Goal: Transaction & Acquisition: Book appointment/travel/reservation

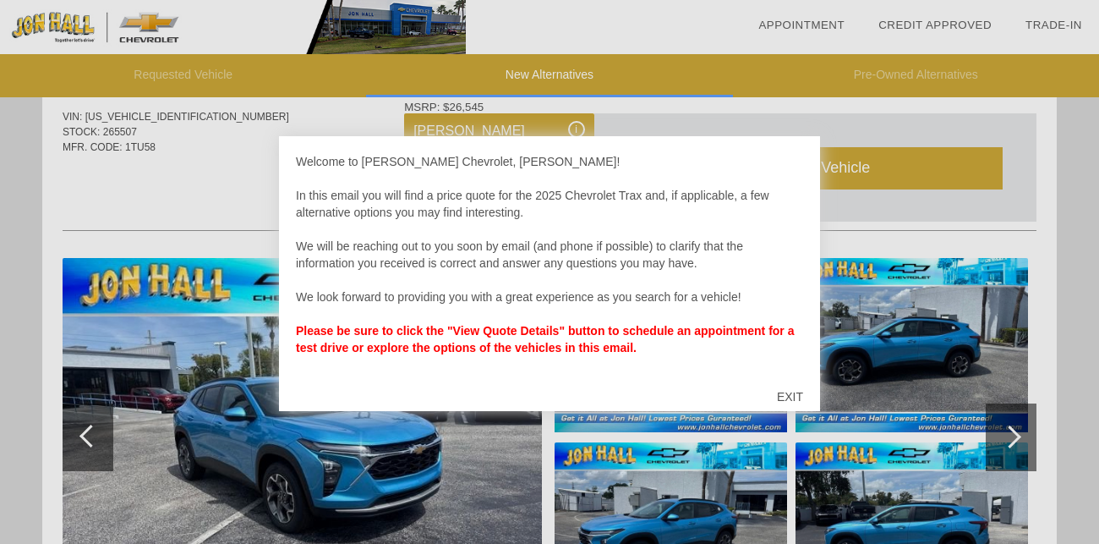
scroll to position [750, 0]
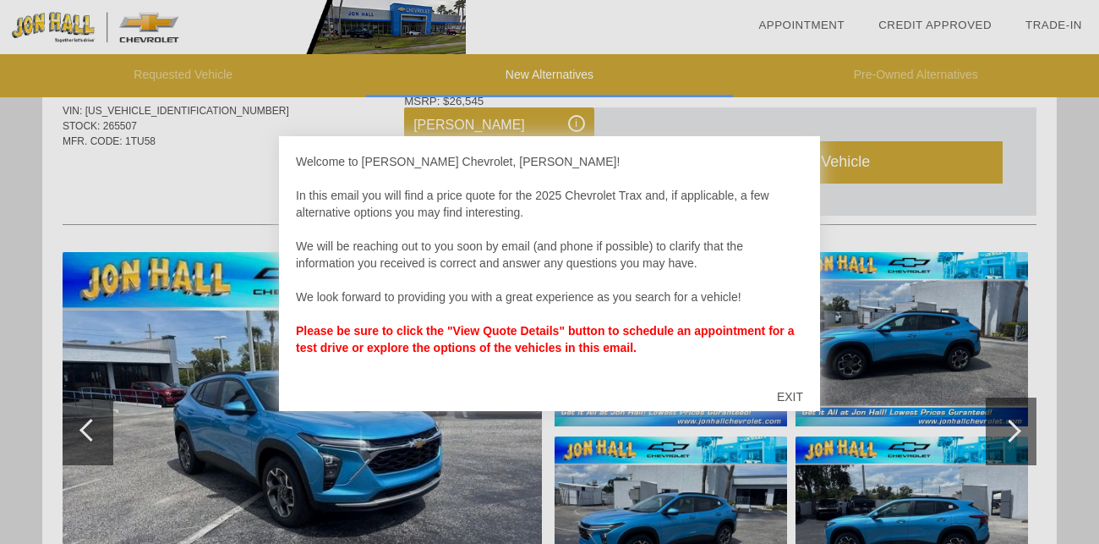
click at [836, 203] on div at bounding box center [549, 272] width 1099 height 544
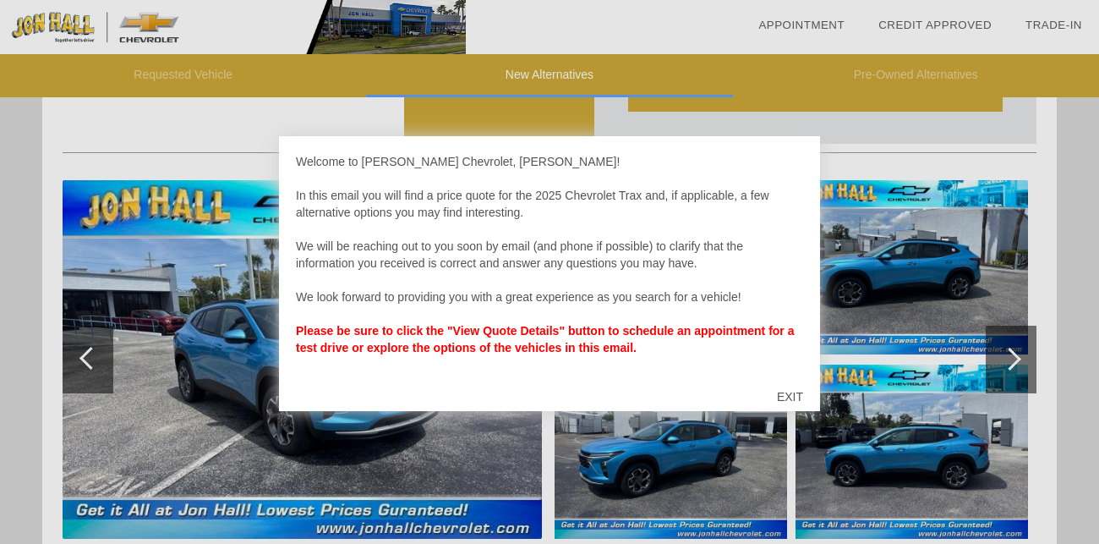
scroll to position [816, 0]
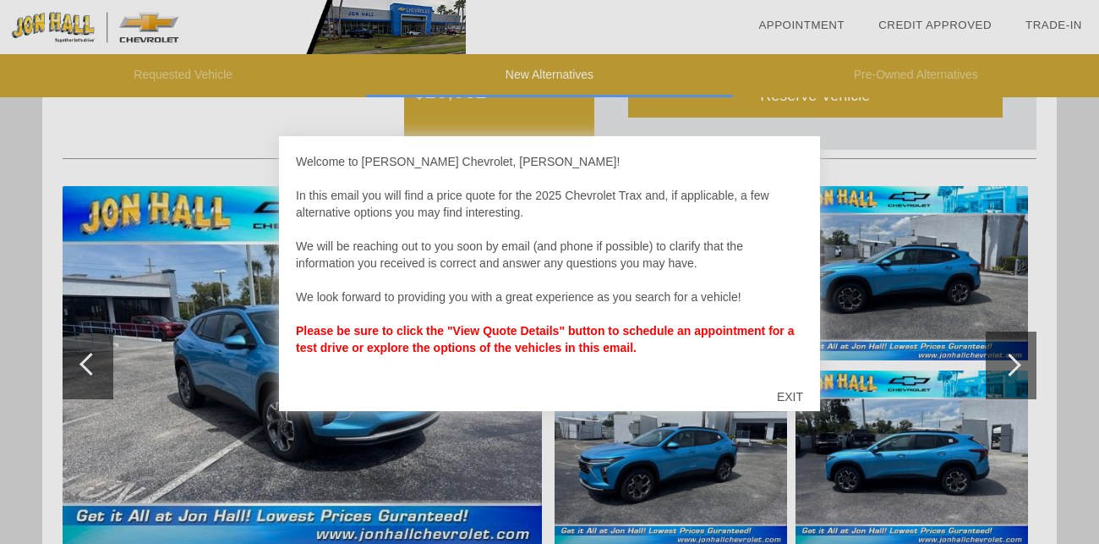
click at [786, 396] on div "EXIT" at bounding box center [790, 396] width 60 height 51
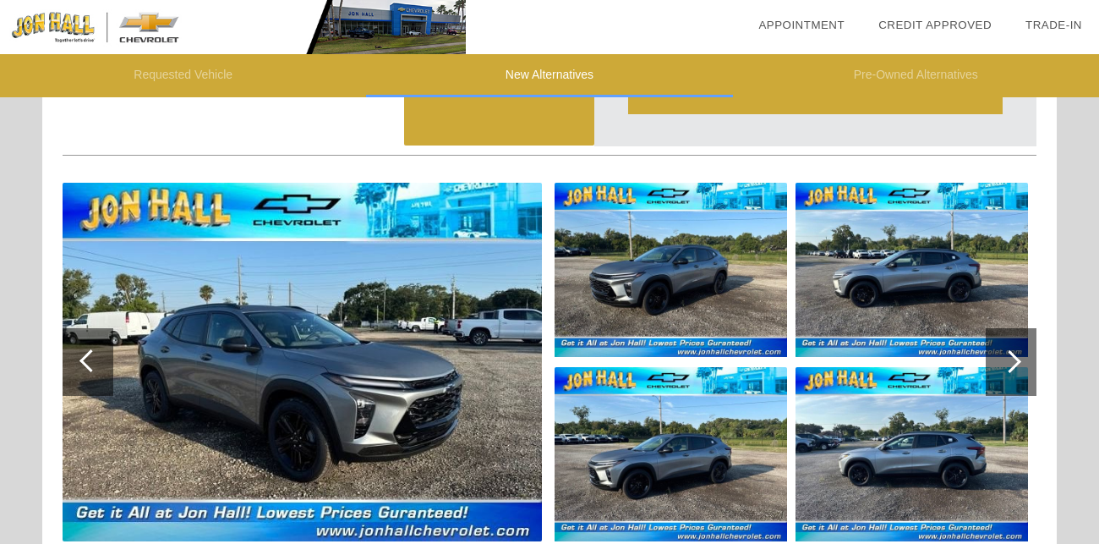
scroll to position [1501, 0]
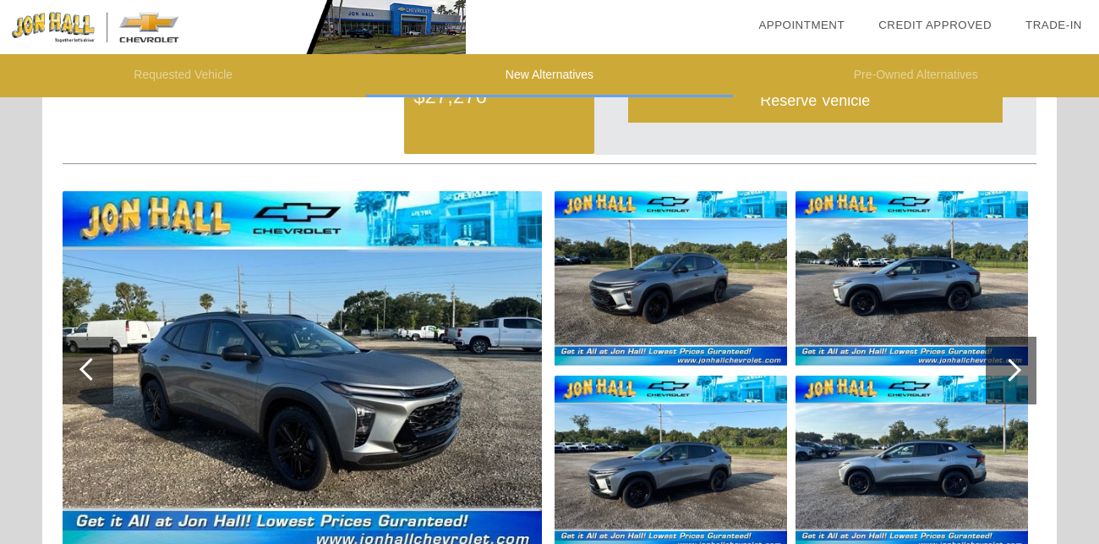
click at [624, 271] on img at bounding box center [671, 278] width 232 height 174
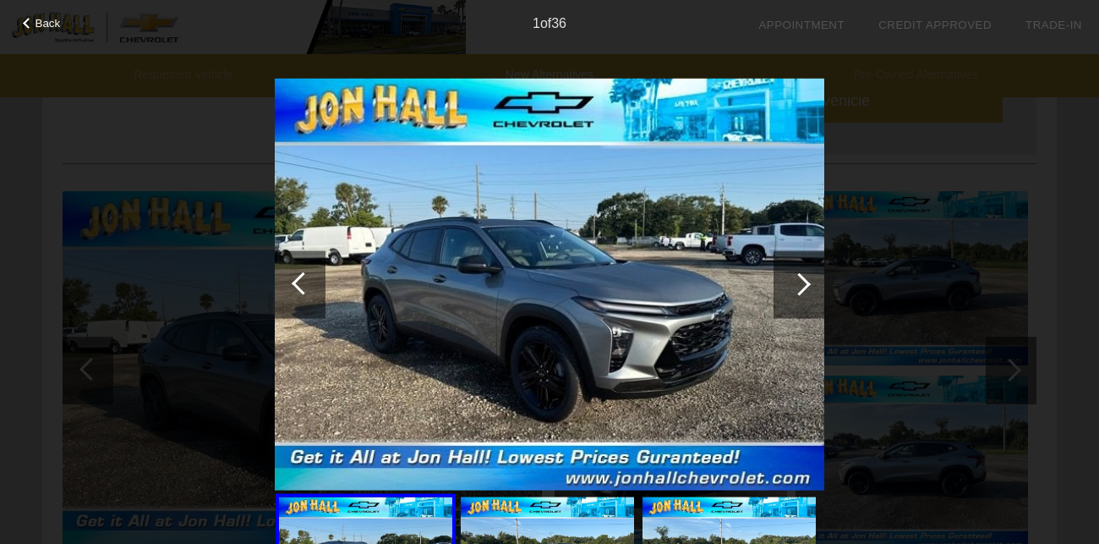
click at [802, 289] on div at bounding box center [799, 283] width 23 height 23
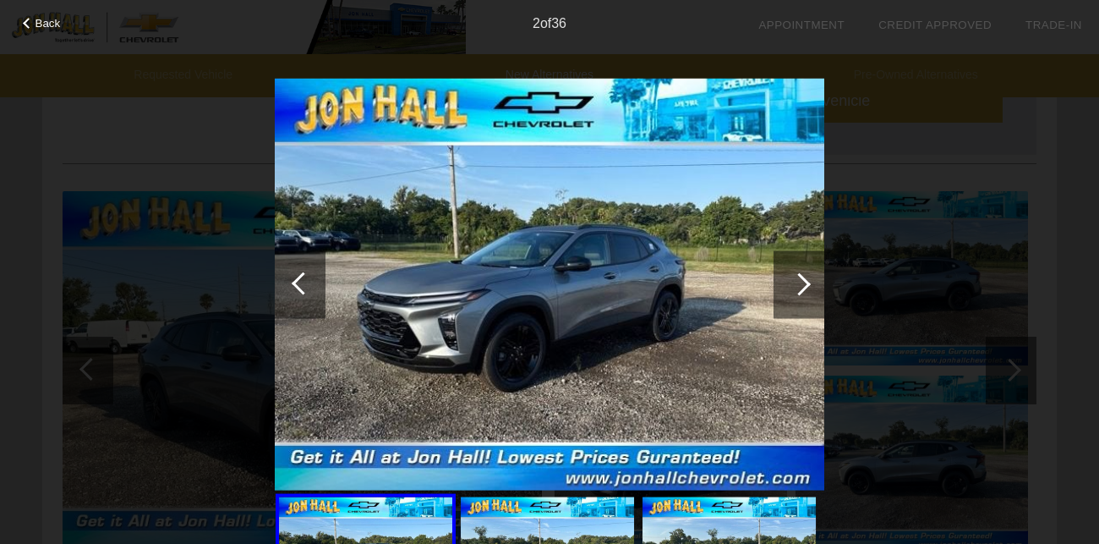
click at [802, 289] on div at bounding box center [799, 283] width 23 height 23
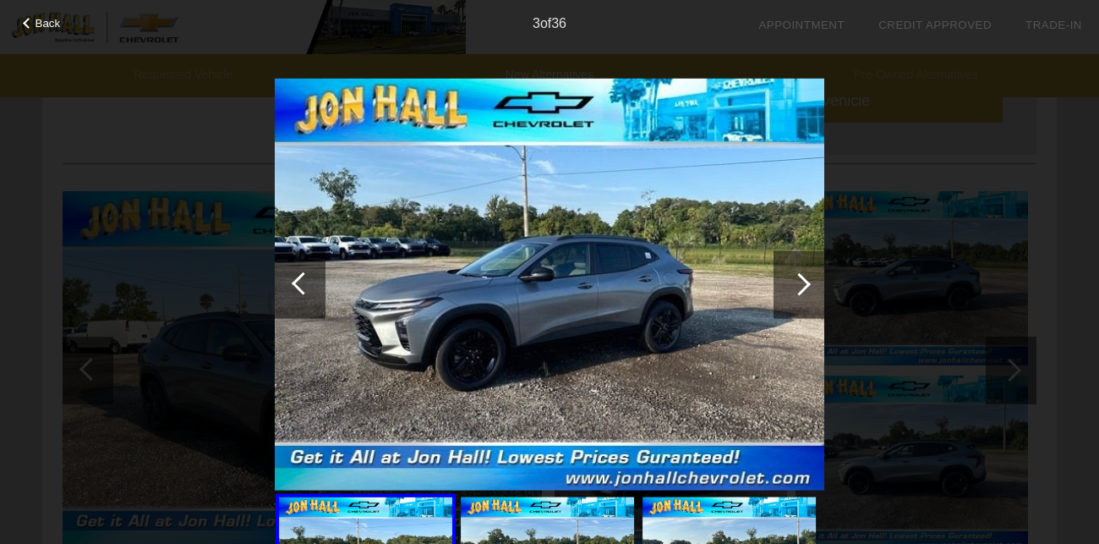
click at [802, 289] on div at bounding box center [799, 283] width 23 height 23
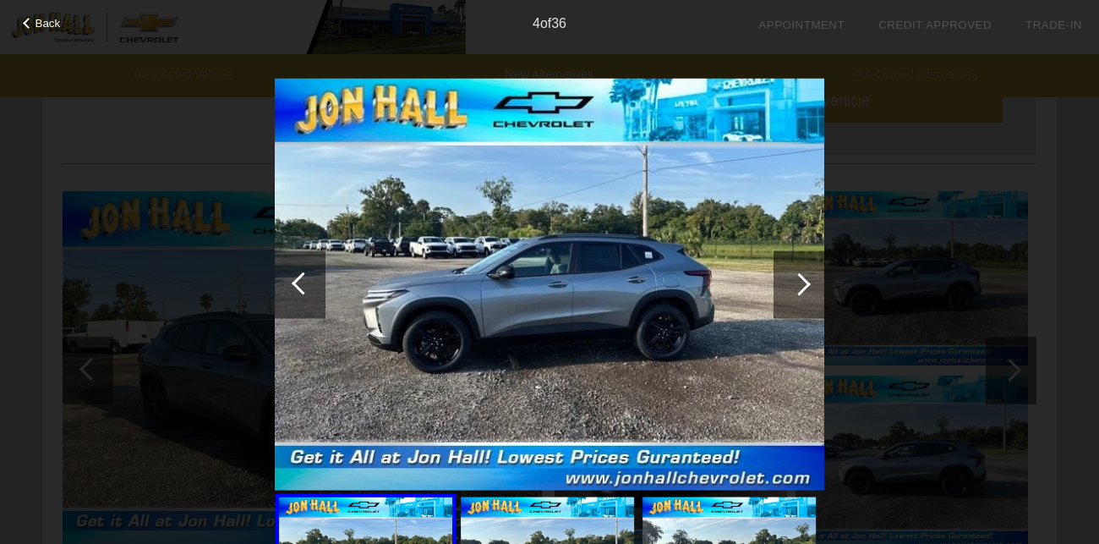
click at [802, 289] on div at bounding box center [799, 283] width 23 height 23
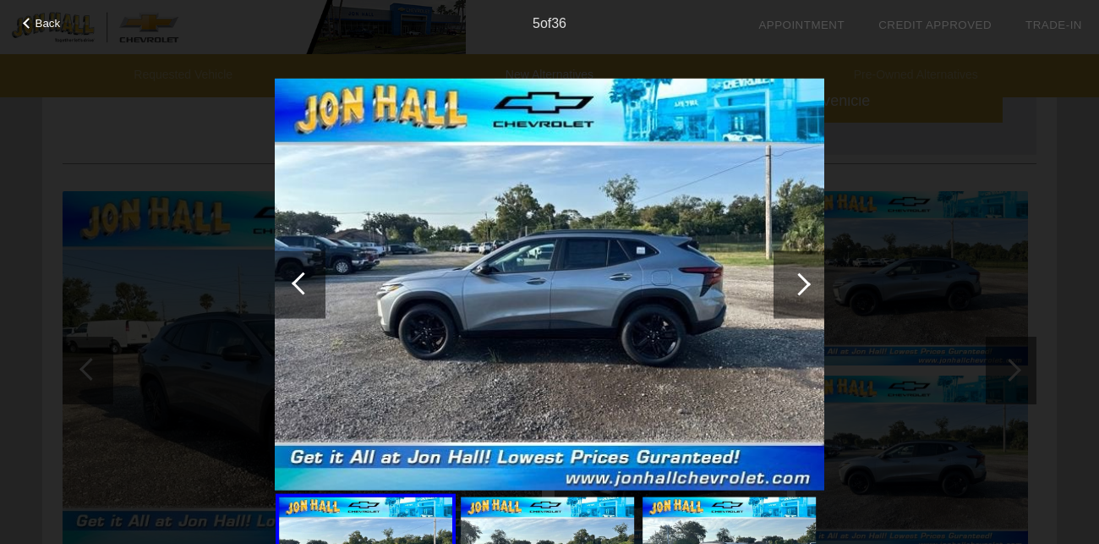
click at [802, 289] on div at bounding box center [799, 283] width 23 height 23
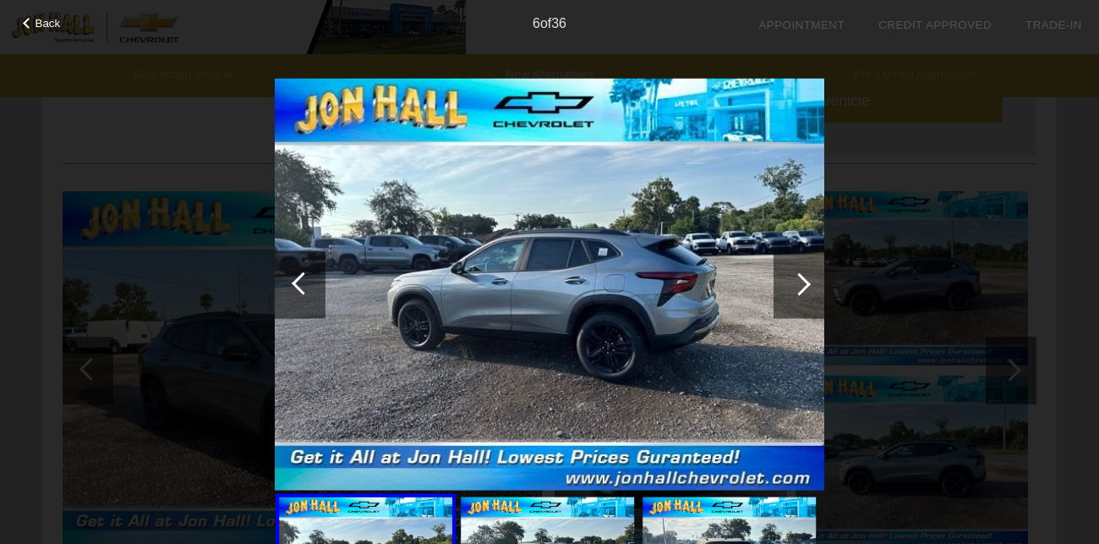
click at [802, 289] on div at bounding box center [799, 283] width 23 height 23
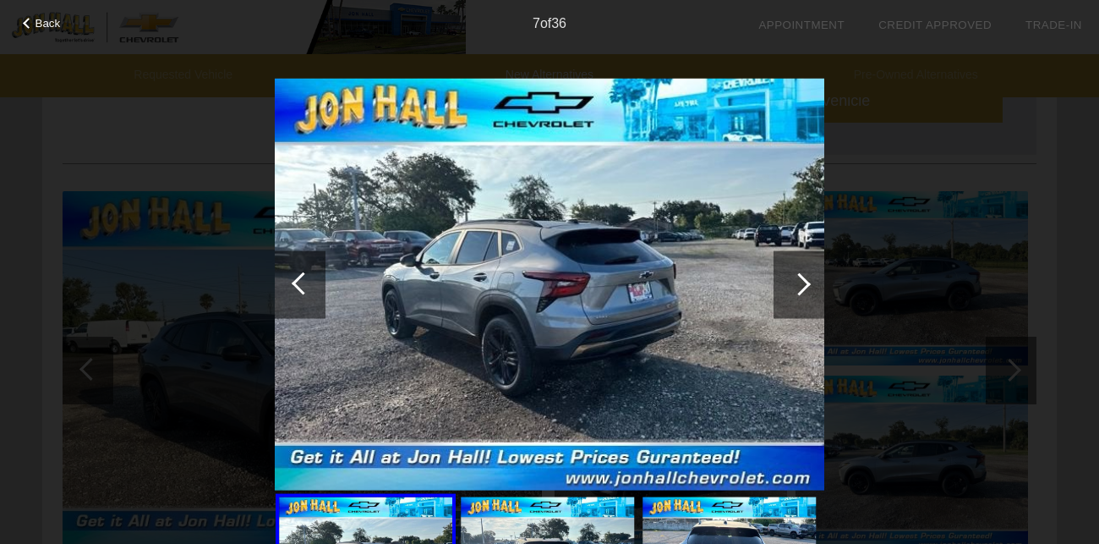
click at [802, 289] on div at bounding box center [799, 283] width 23 height 23
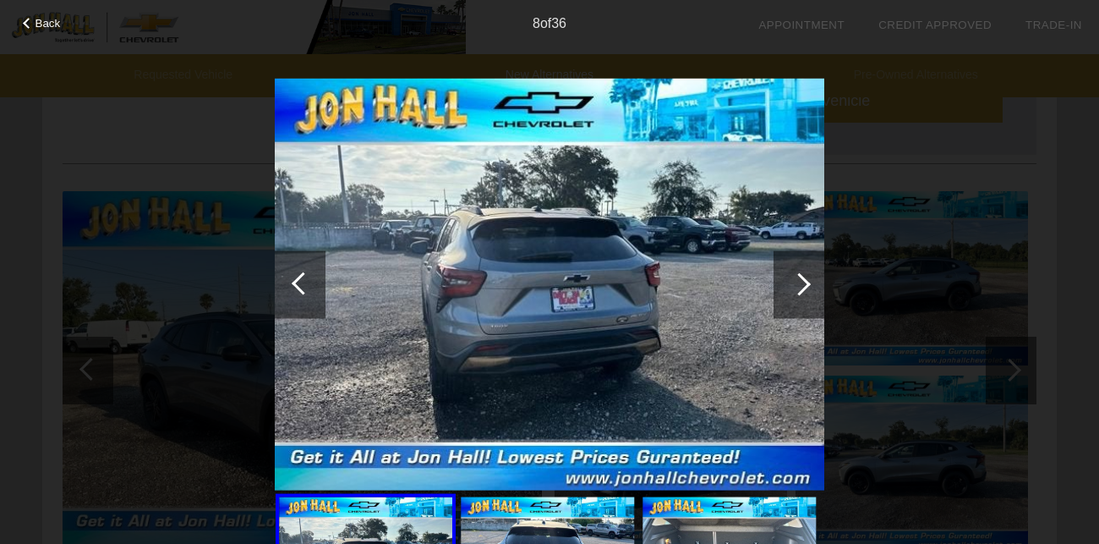
click at [802, 292] on div at bounding box center [798, 284] width 51 height 68
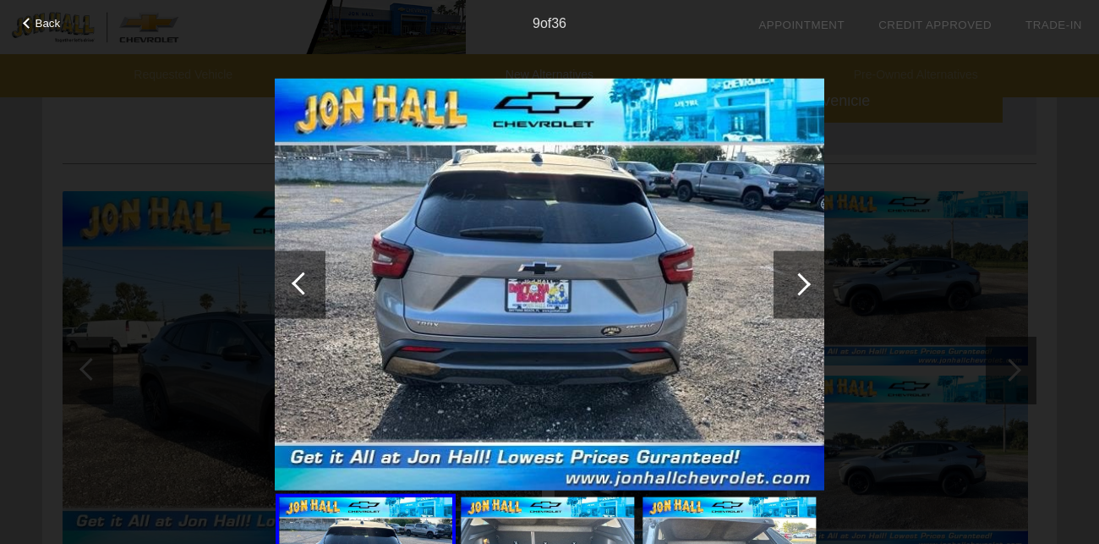
click at [802, 292] on div at bounding box center [798, 284] width 51 height 68
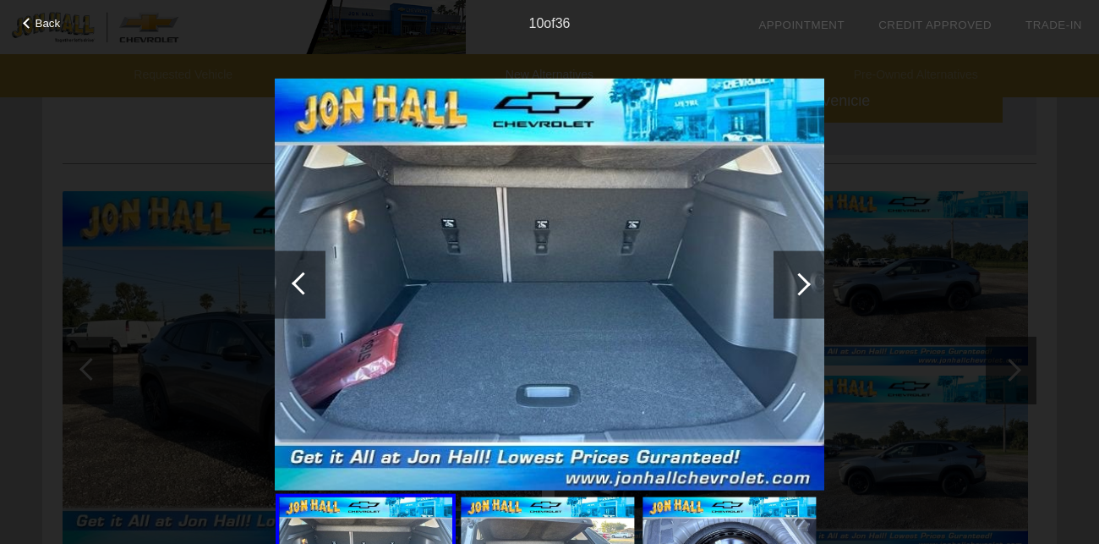
click at [802, 292] on div at bounding box center [798, 284] width 51 height 68
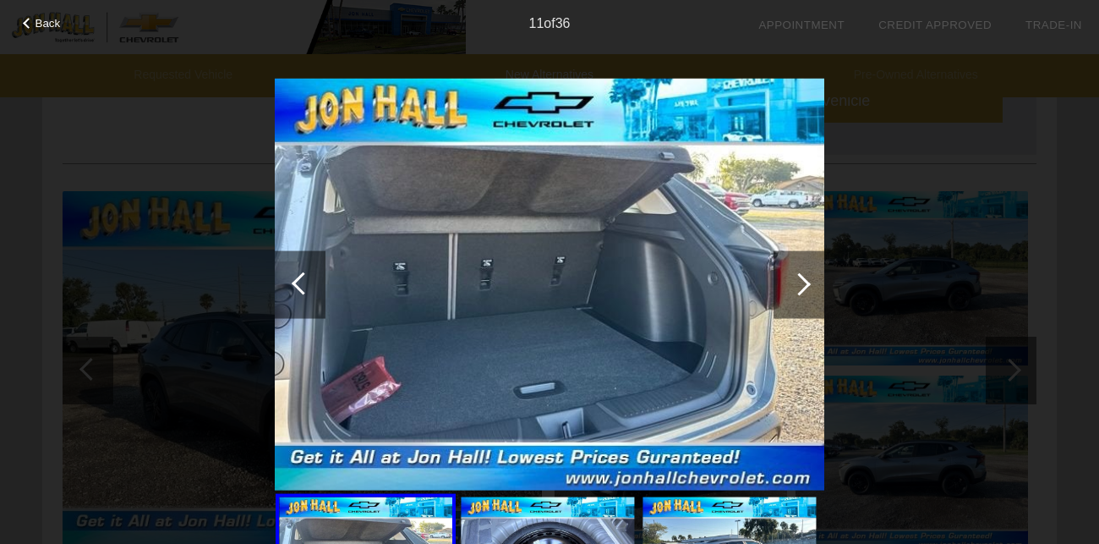
click at [802, 292] on div at bounding box center [798, 284] width 51 height 68
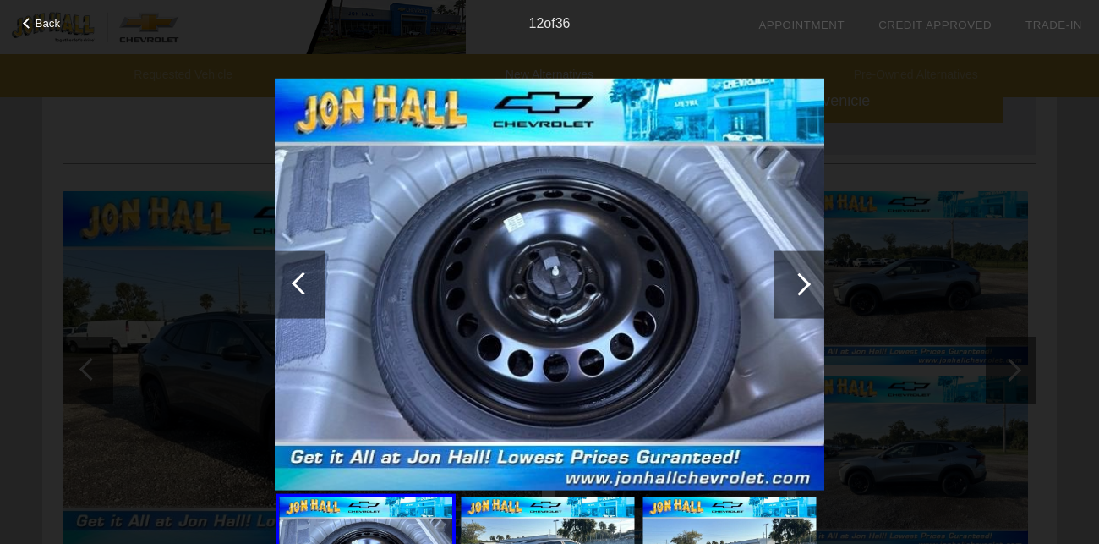
click at [802, 292] on div at bounding box center [798, 284] width 51 height 68
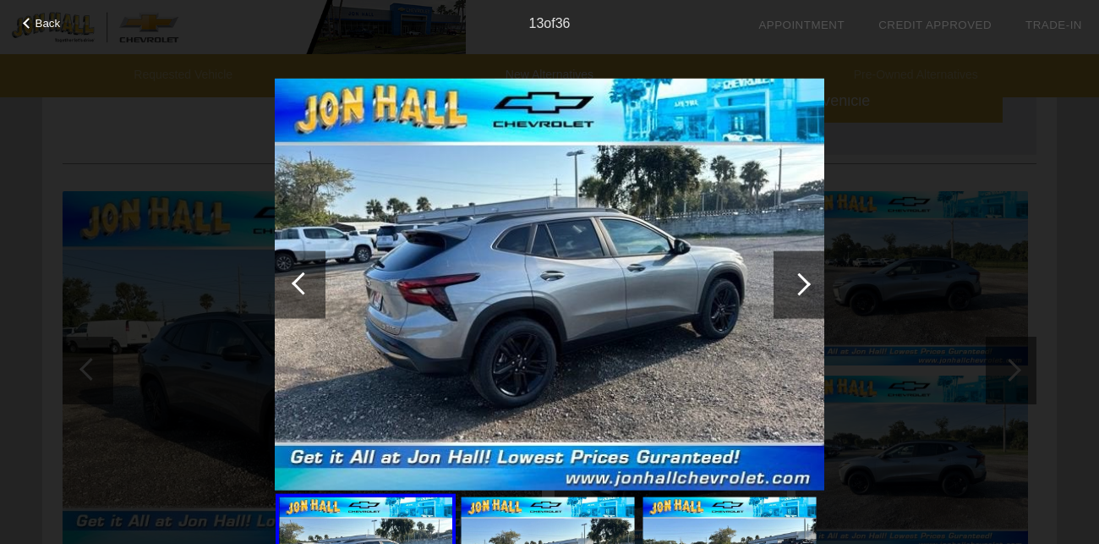
click at [802, 292] on div at bounding box center [798, 284] width 51 height 68
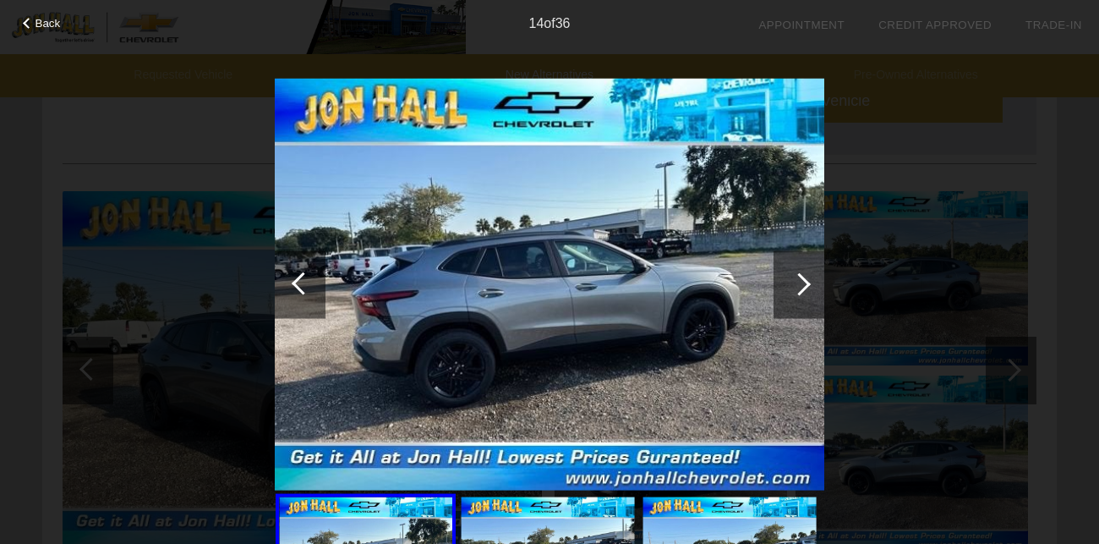
click at [41, 21] on span "Back" at bounding box center [48, 23] width 25 height 13
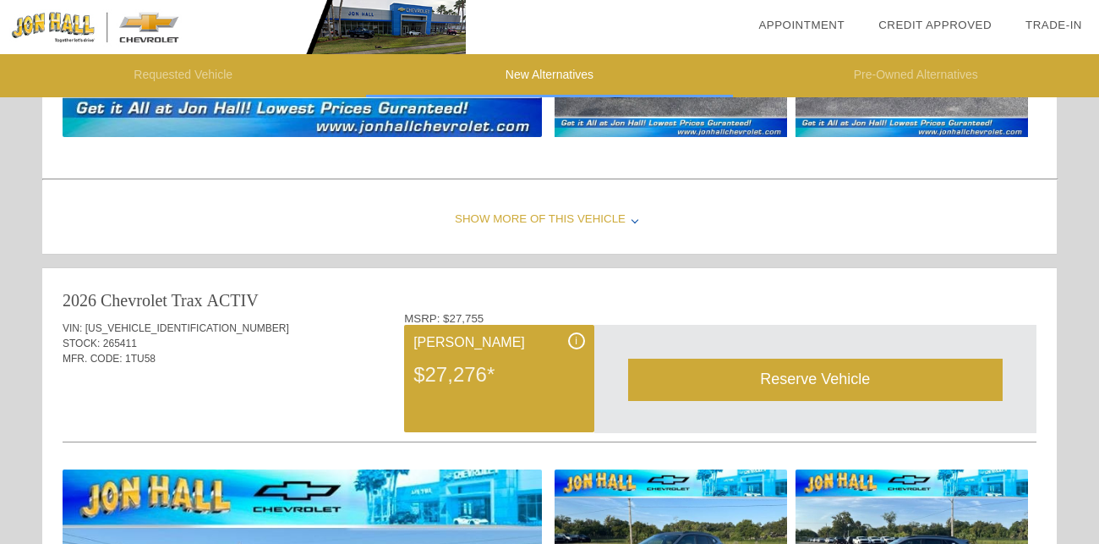
scroll to position [1203, 0]
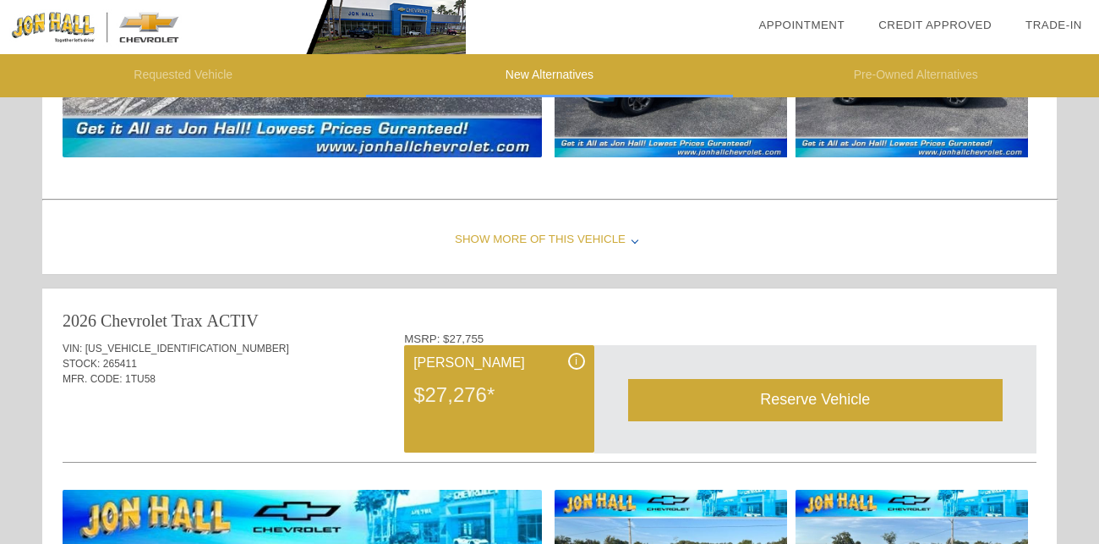
click at [773, 396] on div "Reserve Vehicle" at bounding box center [815, 399] width 374 height 41
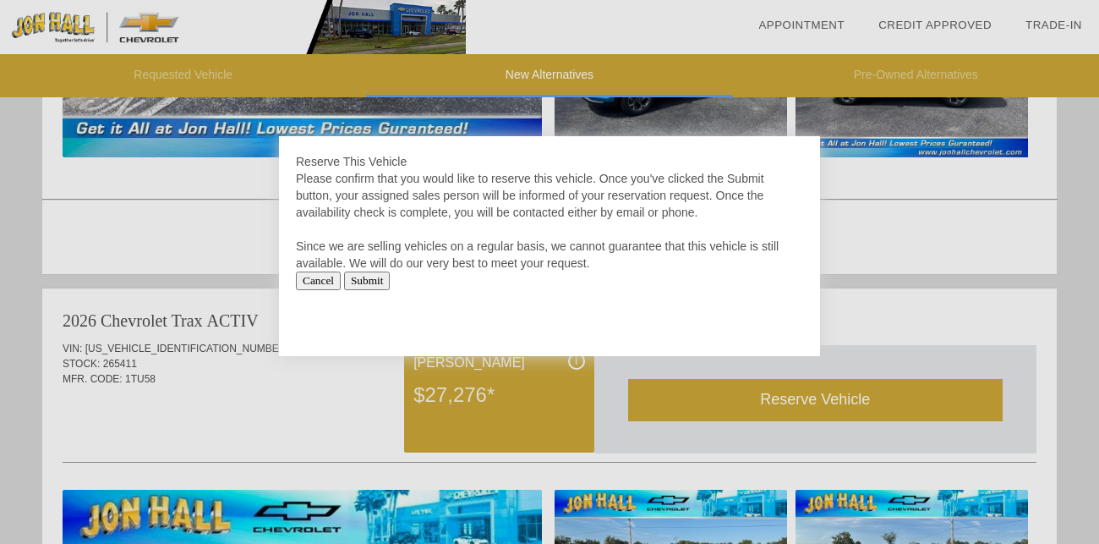
click at [321, 278] on input "Cancel" at bounding box center [318, 280] width 45 height 19
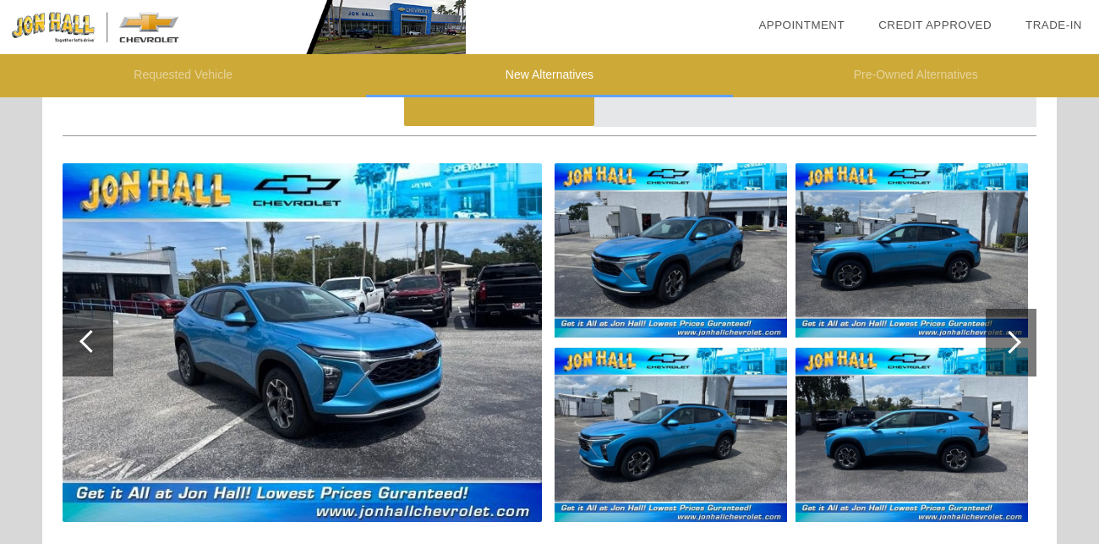
scroll to position [850, 0]
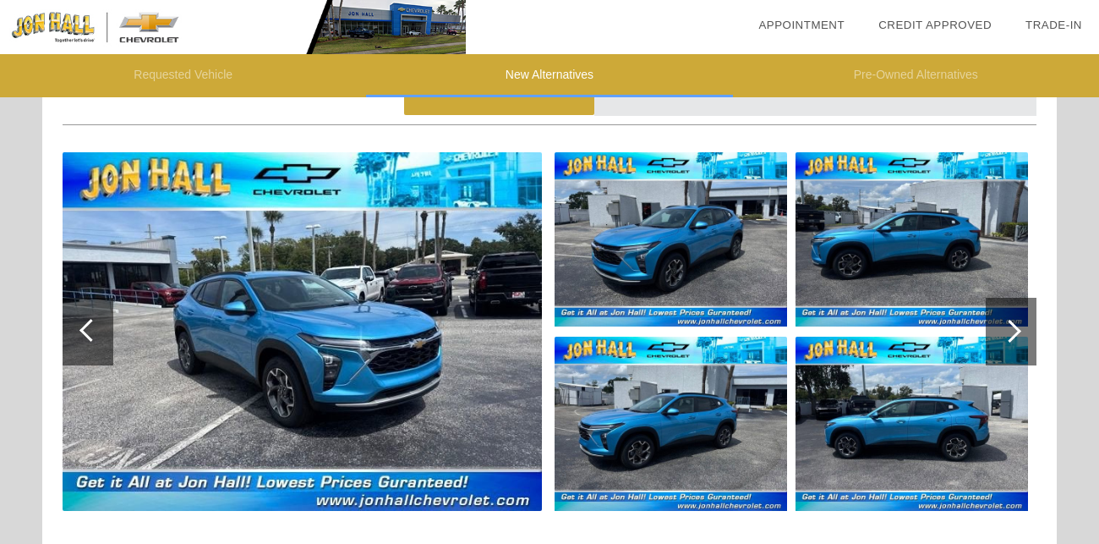
click at [404, 335] on img at bounding box center [302, 331] width 479 height 358
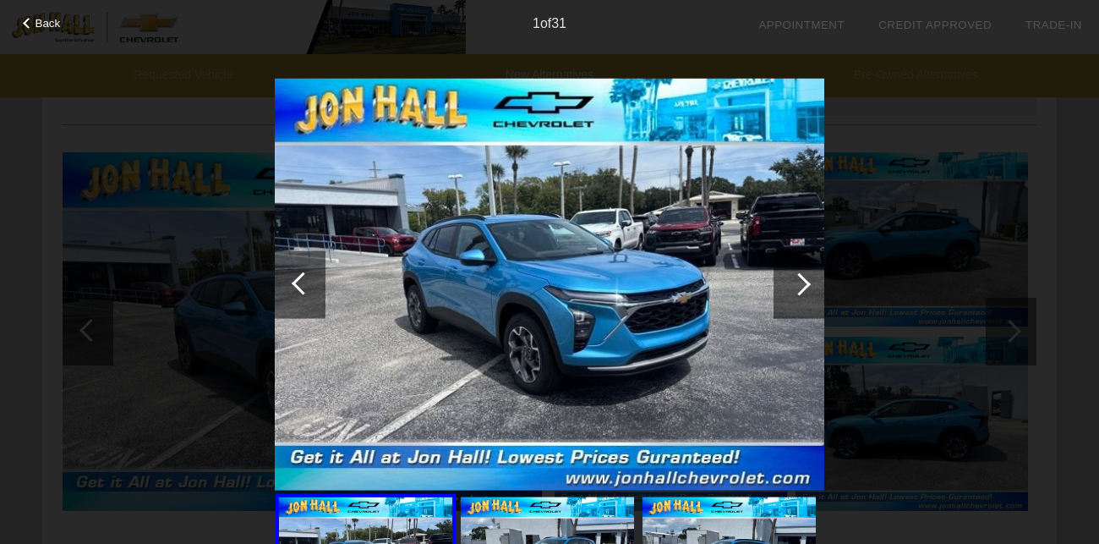
click at [799, 293] on div at bounding box center [799, 283] width 23 height 23
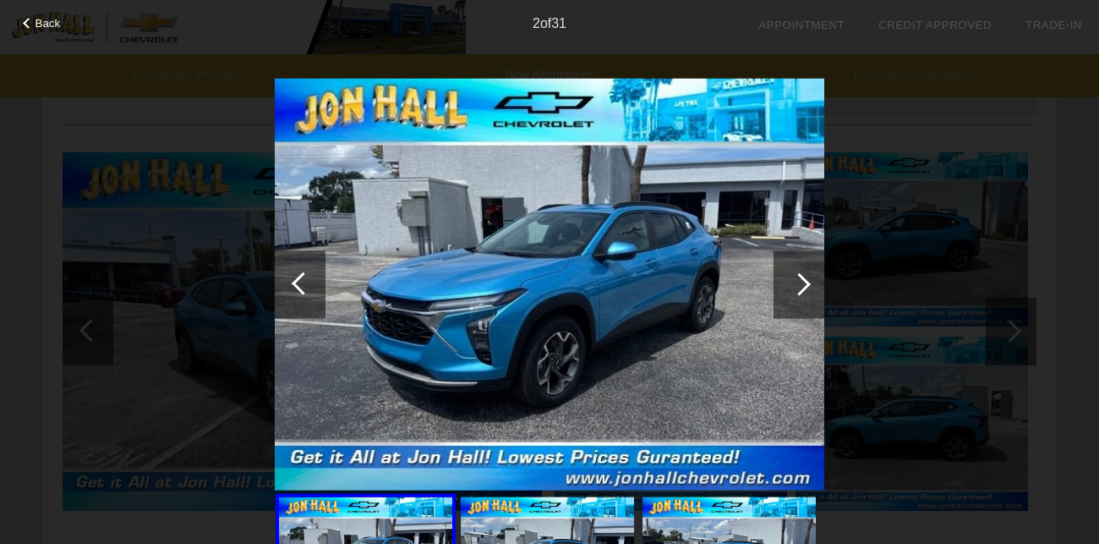
click at [799, 293] on div at bounding box center [799, 283] width 23 height 23
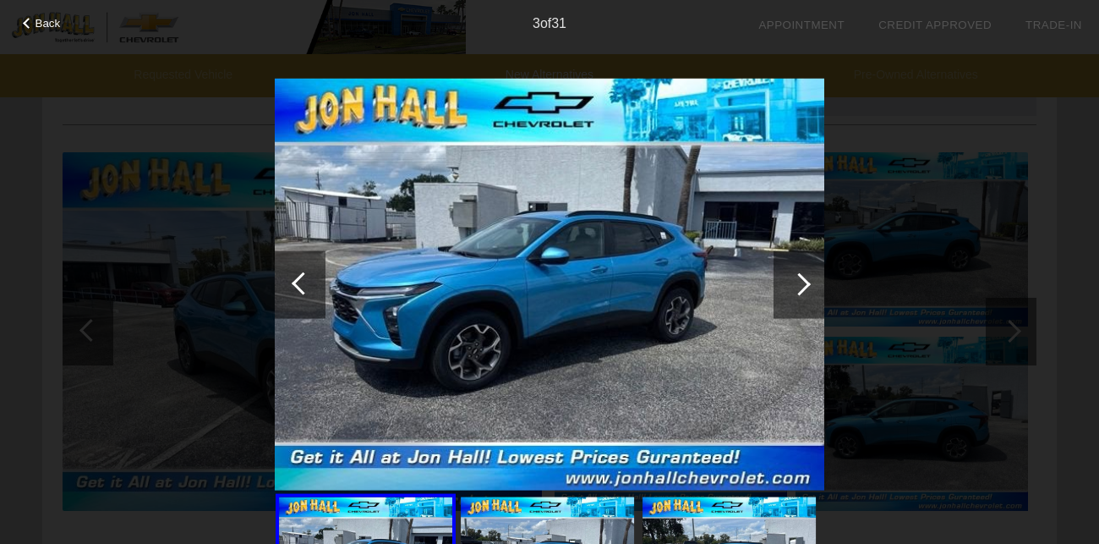
click at [799, 293] on div at bounding box center [799, 283] width 23 height 23
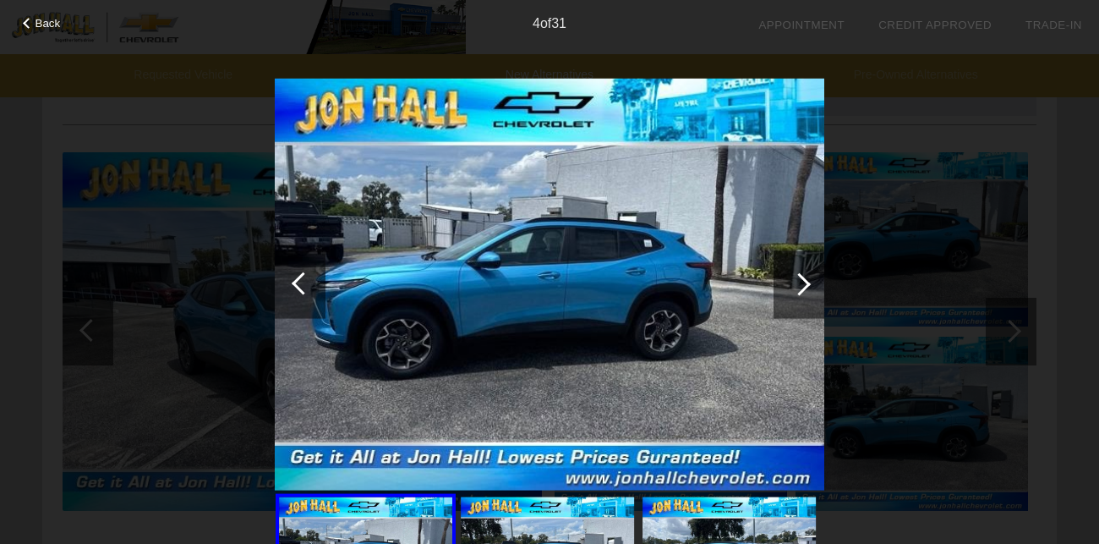
click at [799, 293] on div at bounding box center [799, 283] width 23 height 23
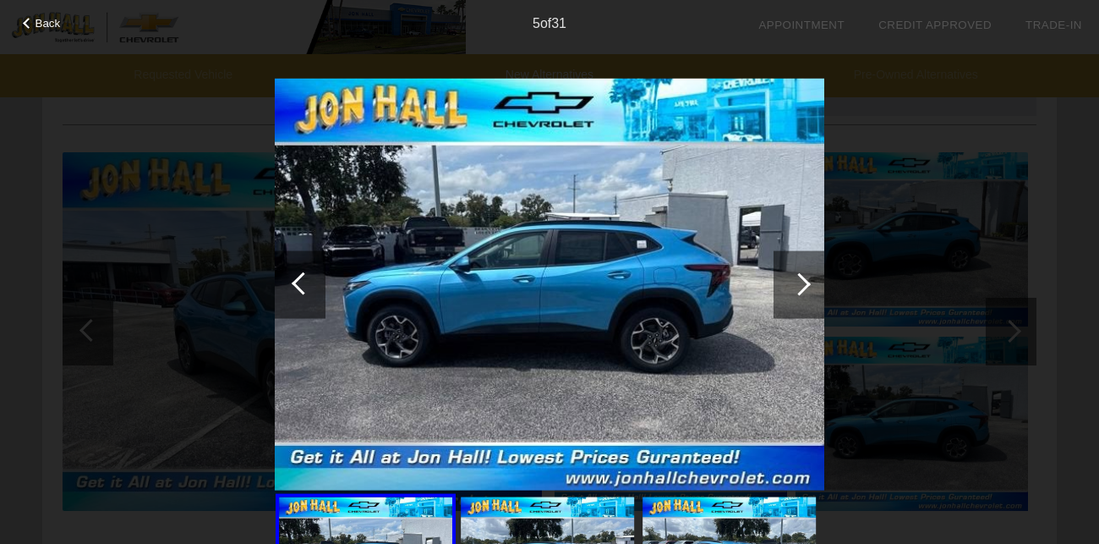
click at [799, 293] on div at bounding box center [799, 283] width 23 height 23
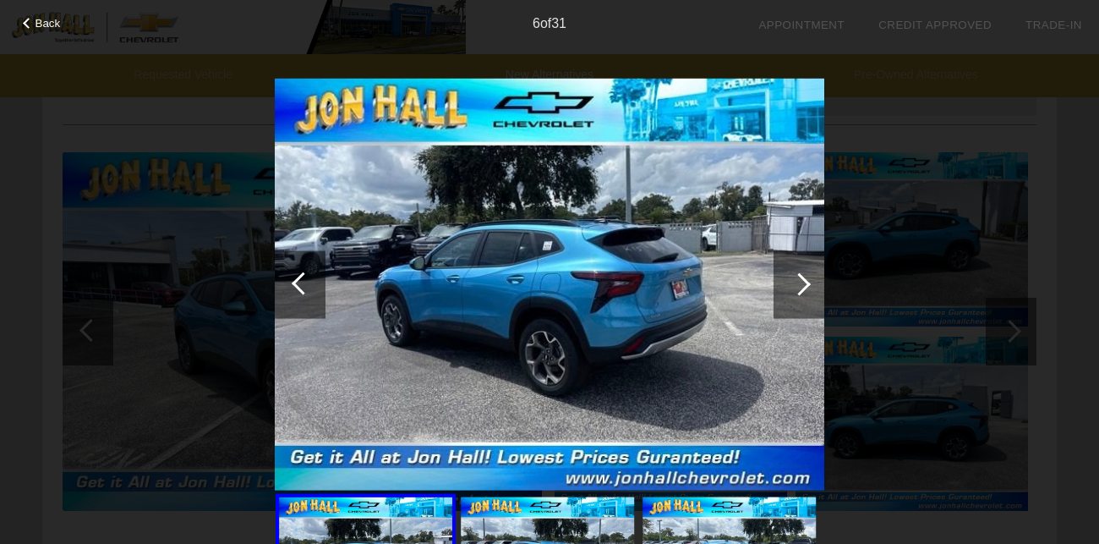
click at [799, 293] on div at bounding box center [799, 283] width 23 height 23
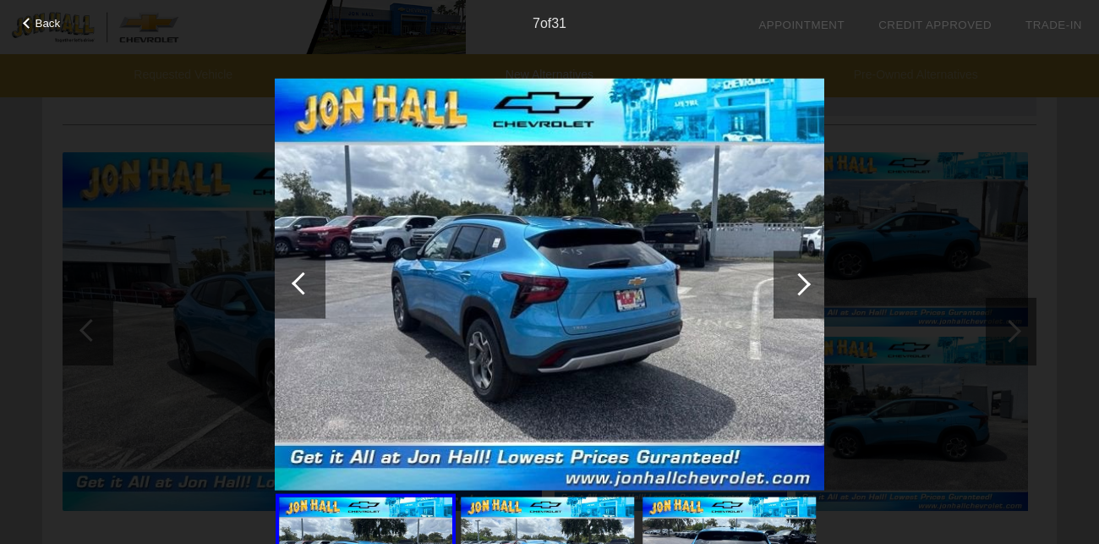
click at [799, 293] on div at bounding box center [799, 283] width 23 height 23
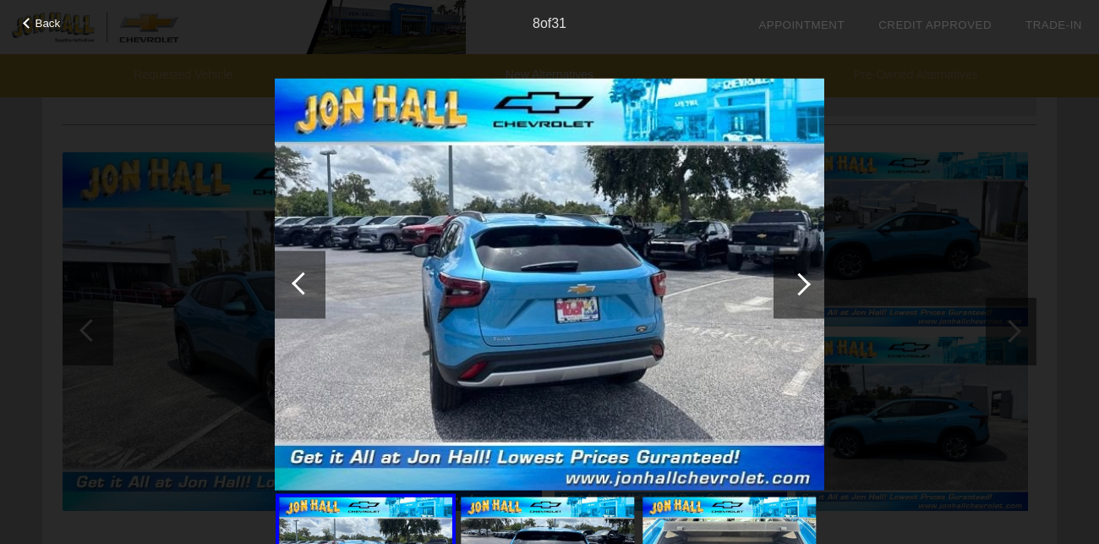
click at [799, 293] on div at bounding box center [799, 283] width 23 height 23
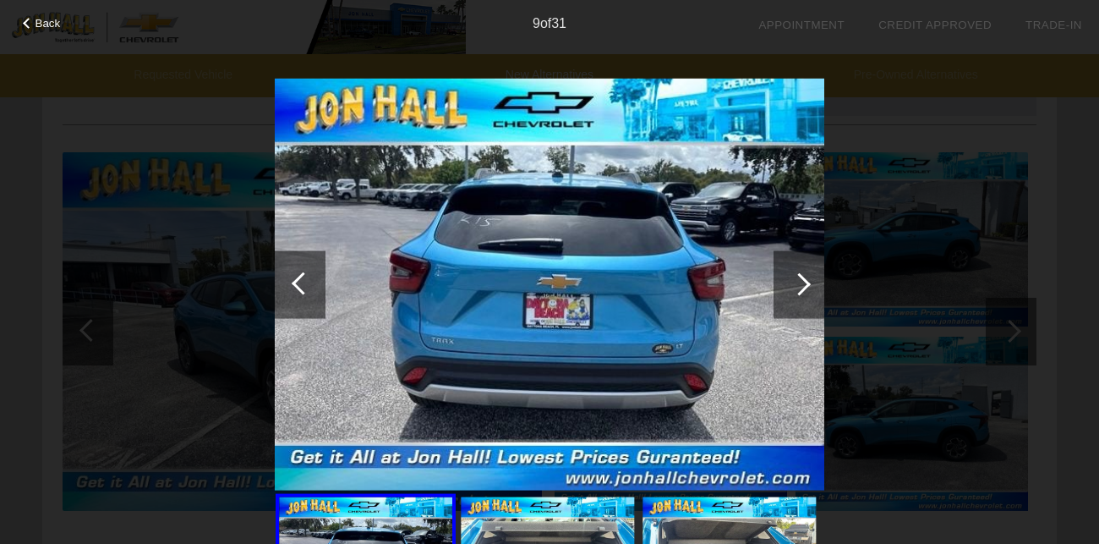
click at [799, 293] on div at bounding box center [799, 283] width 23 height 23
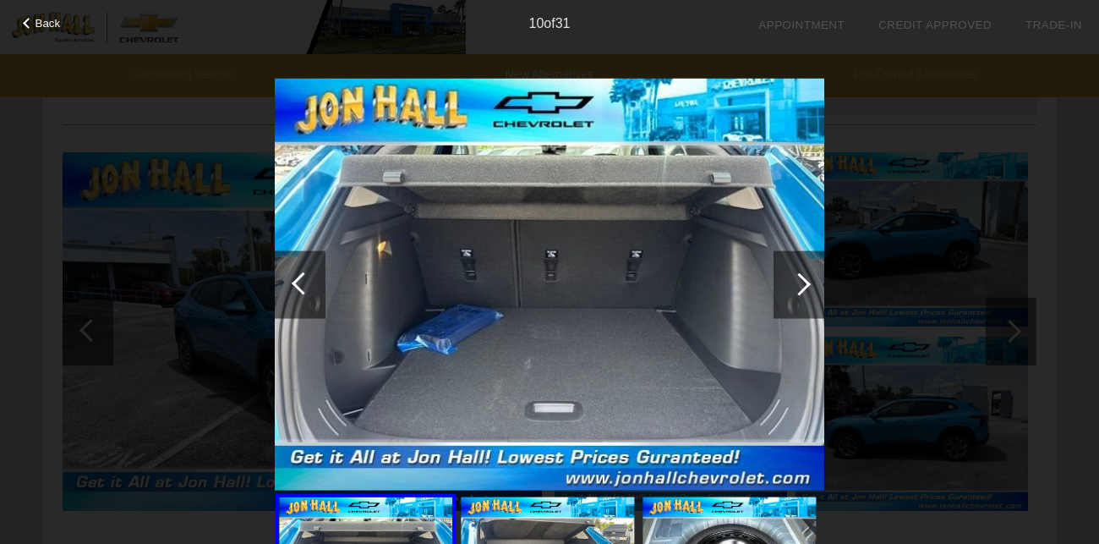
click at [799, 297] on div at bounding box center [798, 284] width 51 height 68
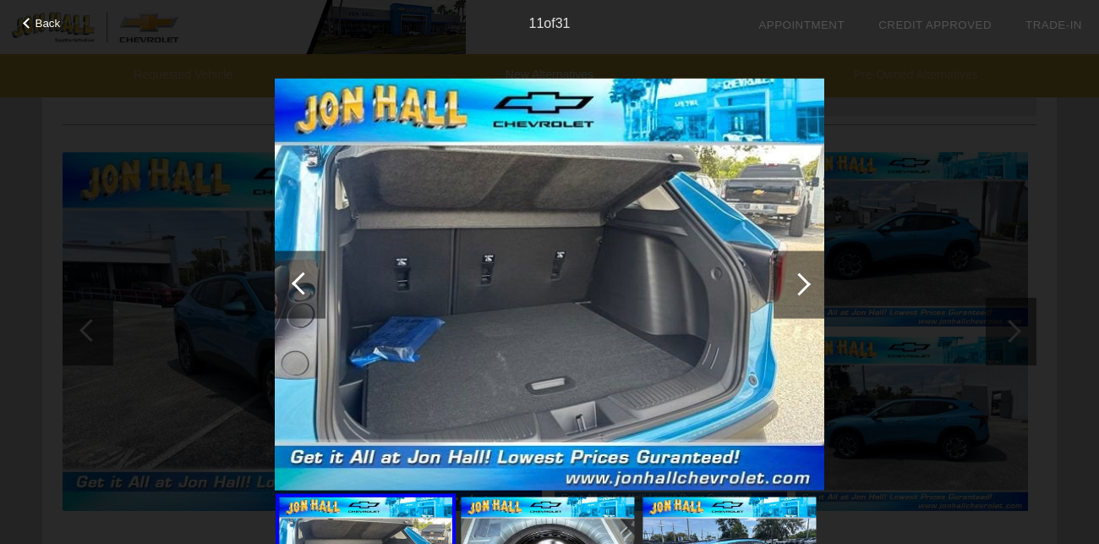
click at [799, 297] on div at bounding box center [798, 284] width 51 height 68
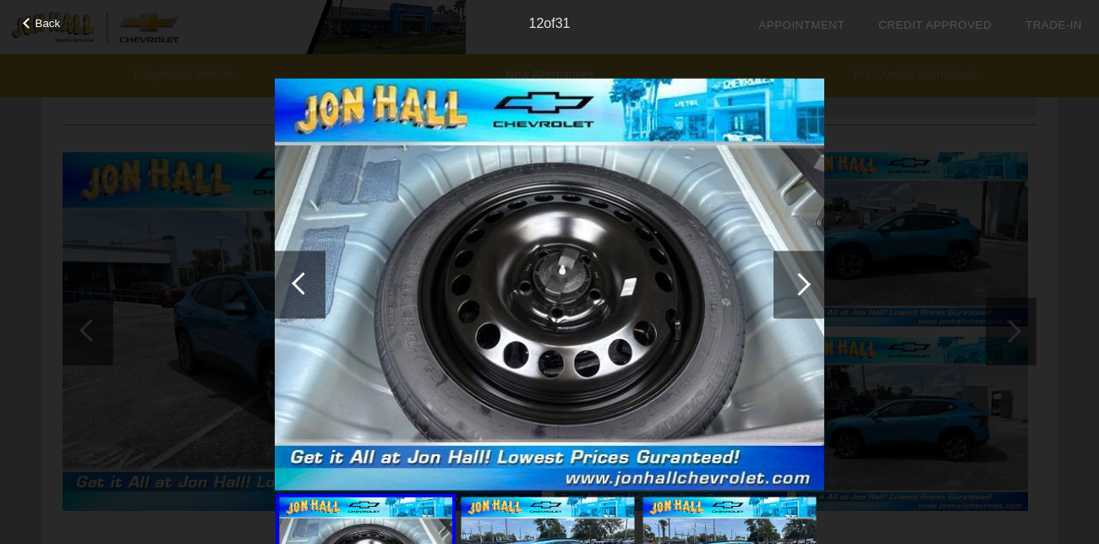
click at [799, 297] on div at bounding box center [798, 284] width 51 height 68
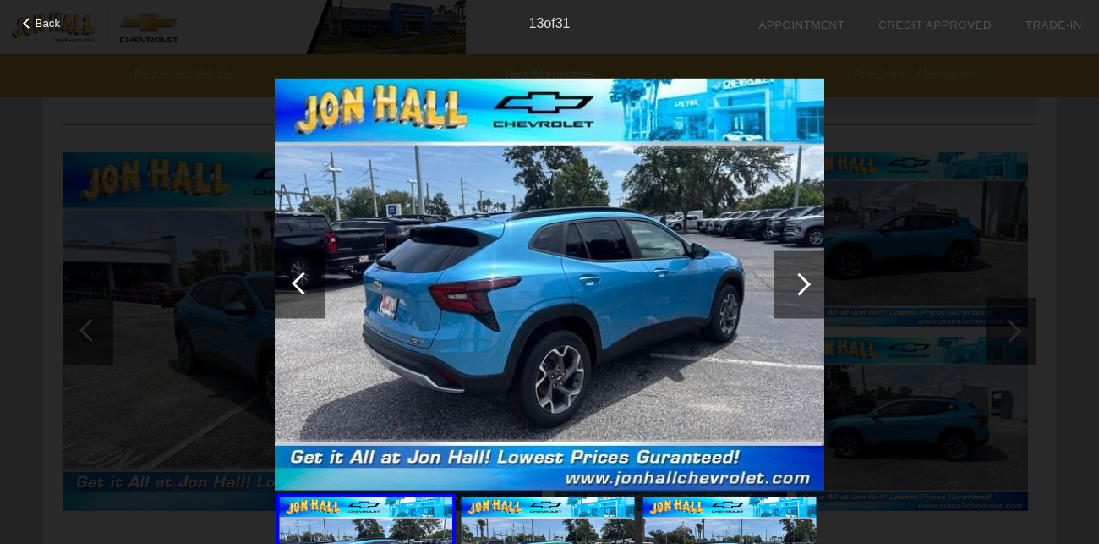
click at [799, 297] on div at bounding box center [798, 284] width 51 height 68
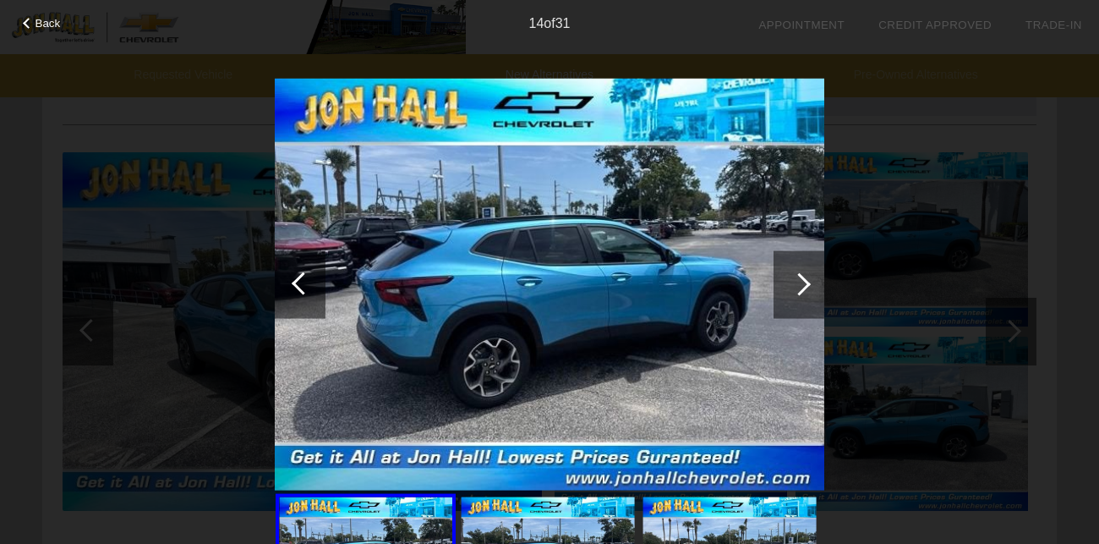
click at [799, 297] on div at bounding box center [798, 284] width 51 height 68
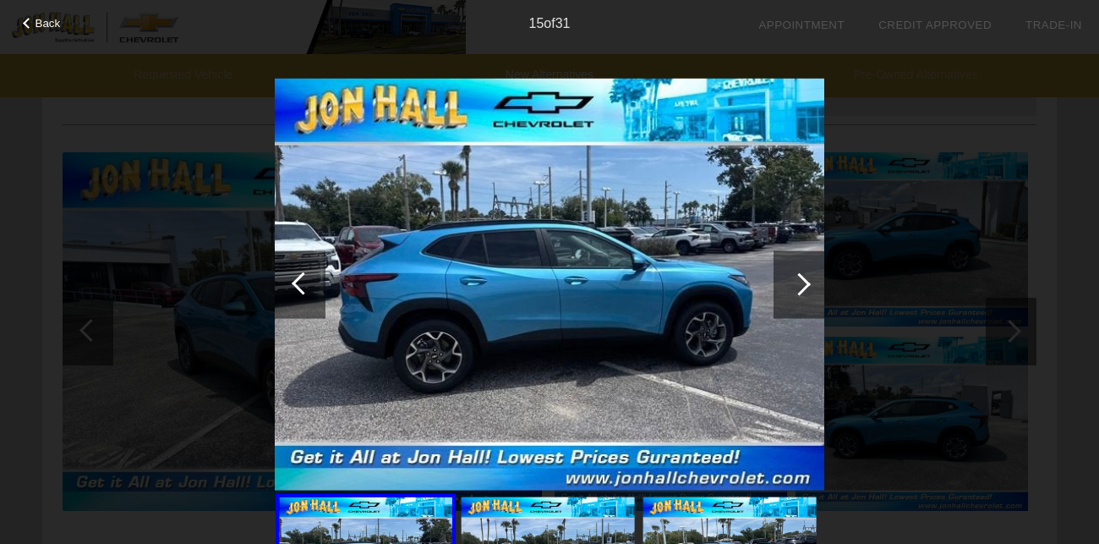
click at [57, 25] on span "Back" at bounding box center [48, 23] width 25 height 13
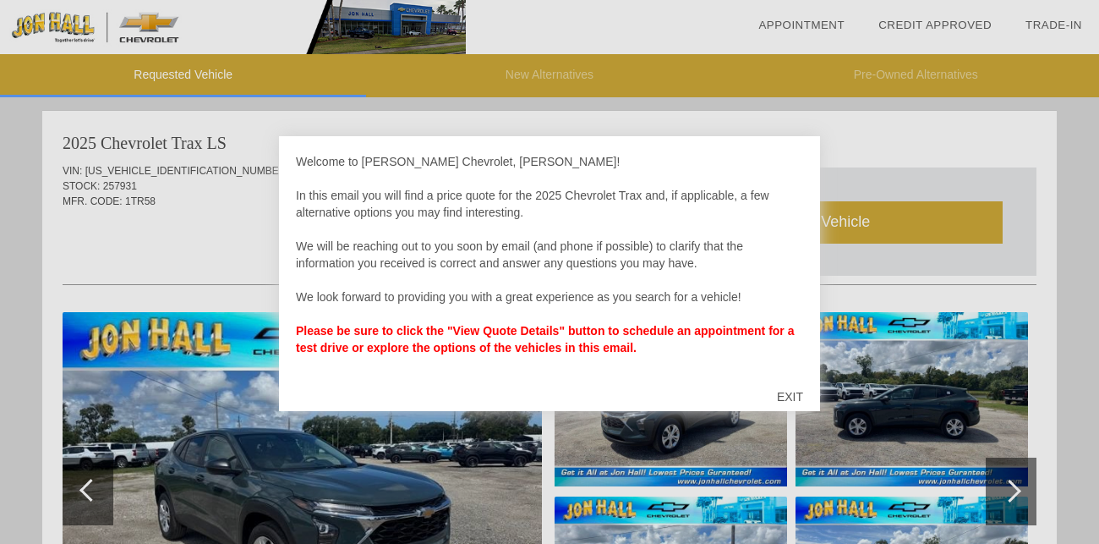
click at [794, 396] on div "EXIT" at bounding box center [790, 396] width 60 height 51
